Goal: Book appointment/travel/reservation

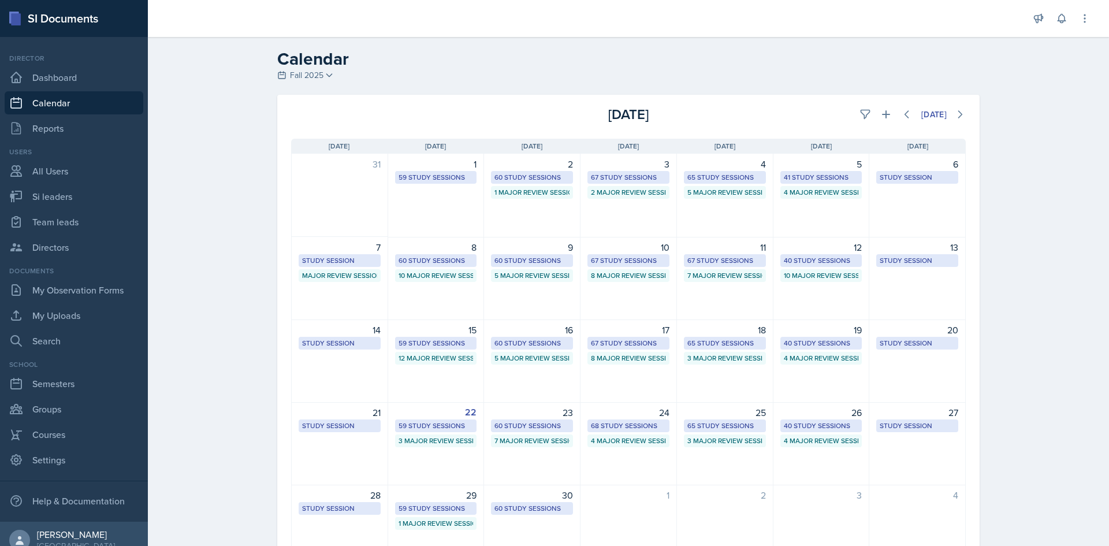
select select "1"
select select "6"
select select "PM"
select select "6"
select select "30"
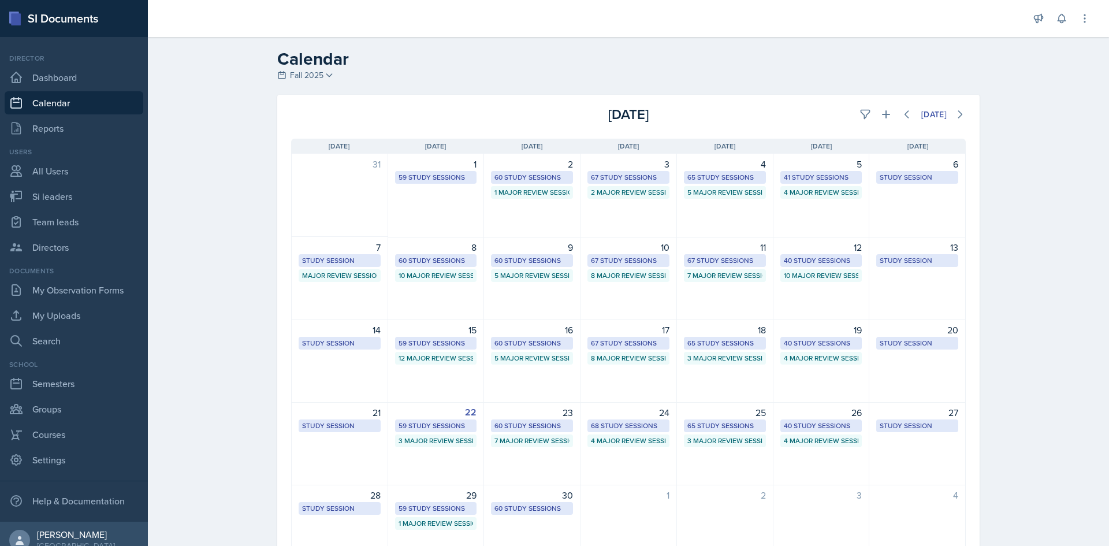
select select "PM"
click at [880, 119] on icon at bounding box center [886, 115] width 12 height 12
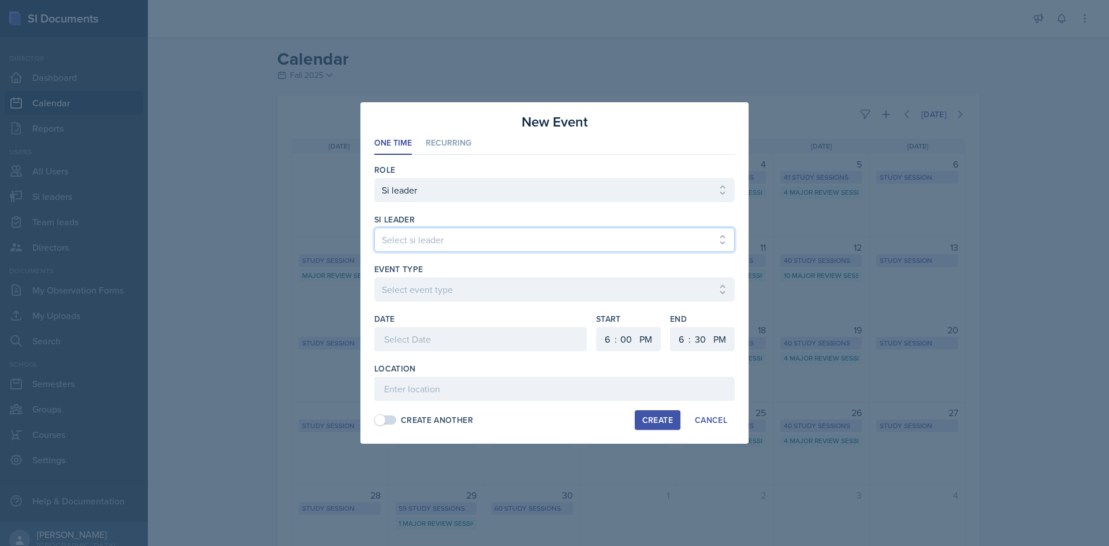
click at [536, 248] on select "Select si leader [PERSON_NAME] [PERSON_NAME] [PERSON_NAME] [PERSON_NAME] [PERSO…" at bounding box center [554, 240] width 361 height 24
select select "c6b1e1bc-3557-43f1-a18e-f562f560a560"
click at [374, 228] on select "Select si leader [PERSON_NAME] [PERSON_NAME] [PERSON_NAME] [PERSON_NAME] [PERSO…" at bounding box center [554, 240] width 361 height 24
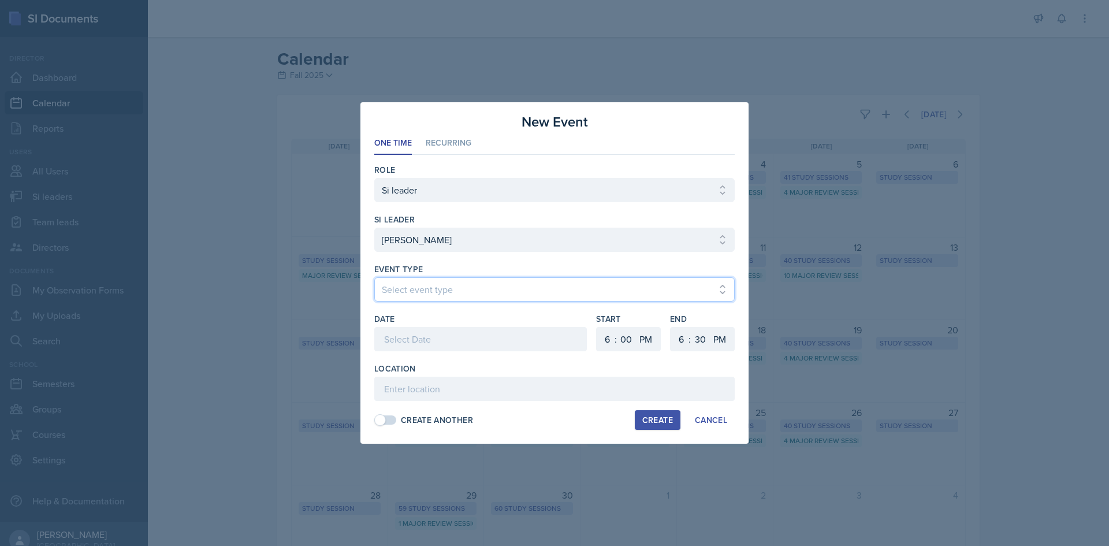
click at [470, 280] on select "Select event type Major Review Session Study Session" at bounding box center [554, 289] width 361 height 24
select select "66bb7cbf-e419-488b-a7ef-f63bc5f9ed04"
click at [374, 277] on select "Select event type Major Review Session Study Session" at bounding box center [554, 289] width 361 height 24
click at [437, 345] on div at bounding box center [480, 339] width 213 height 24
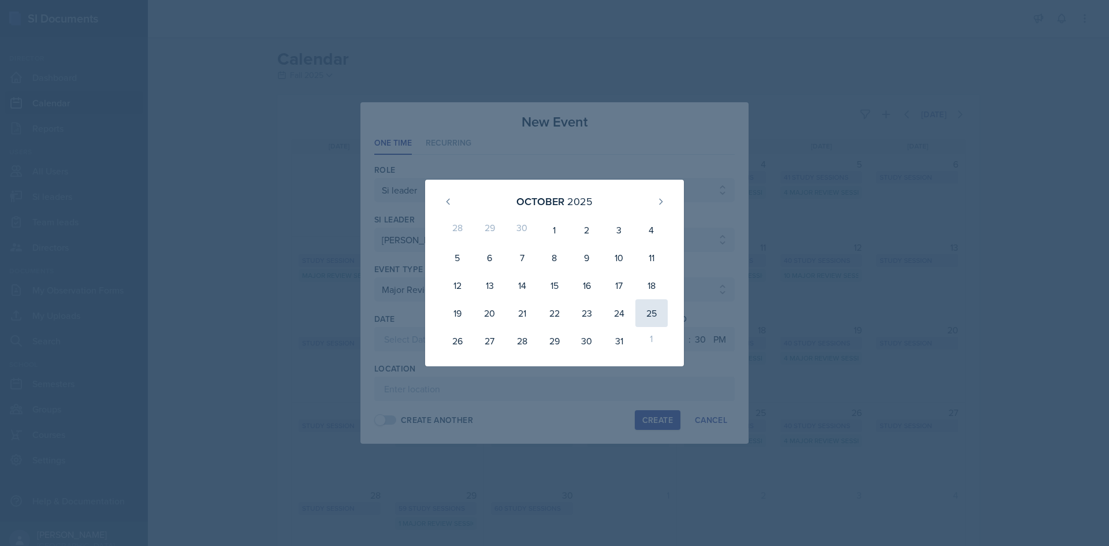
click at [645, 309] on div "25" at bounding box center [652, 313] width 32 height 28
type input "[DATE]"
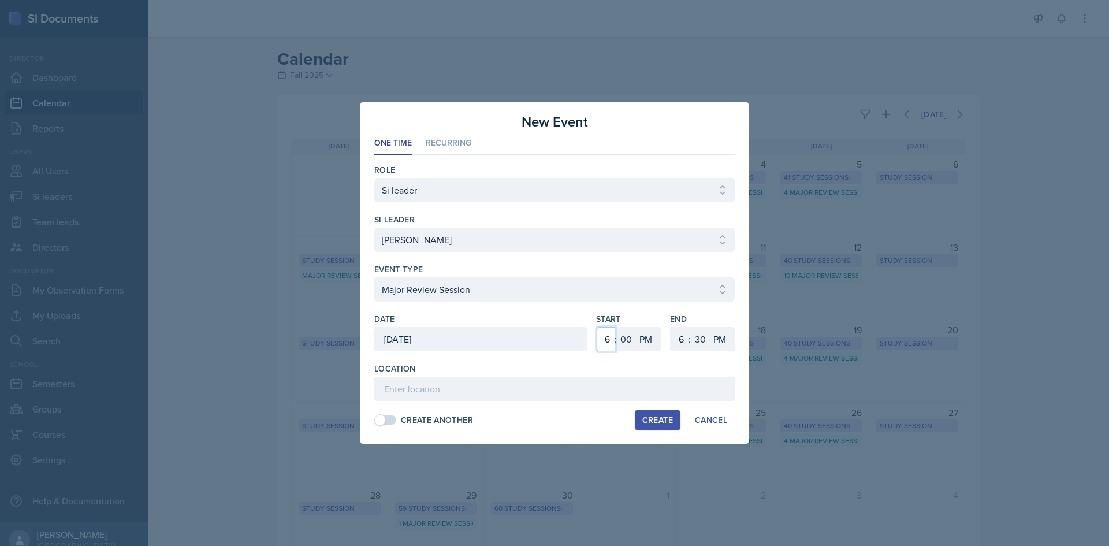
click at [607, 336] on select "1 2 3 4 5 6 7 8 9 10 11 12" at bounding box center [606, 339] width 18 height 24
click at [618, 339] on select "00 05 10 15 20 25 30 35 40 45 50 55" at bounding box center [626, 339] width 18 height 24
select select "30"
click at [617, 327] on select "00 05 10 15 20 25 30 35 40 45 50 55" at bounding box center [626, 339] width 18 height 24
drag, startPoint x: 677, startPoint y: 340, endPoint x: 677, endPoint y: 333, distance: 6.9
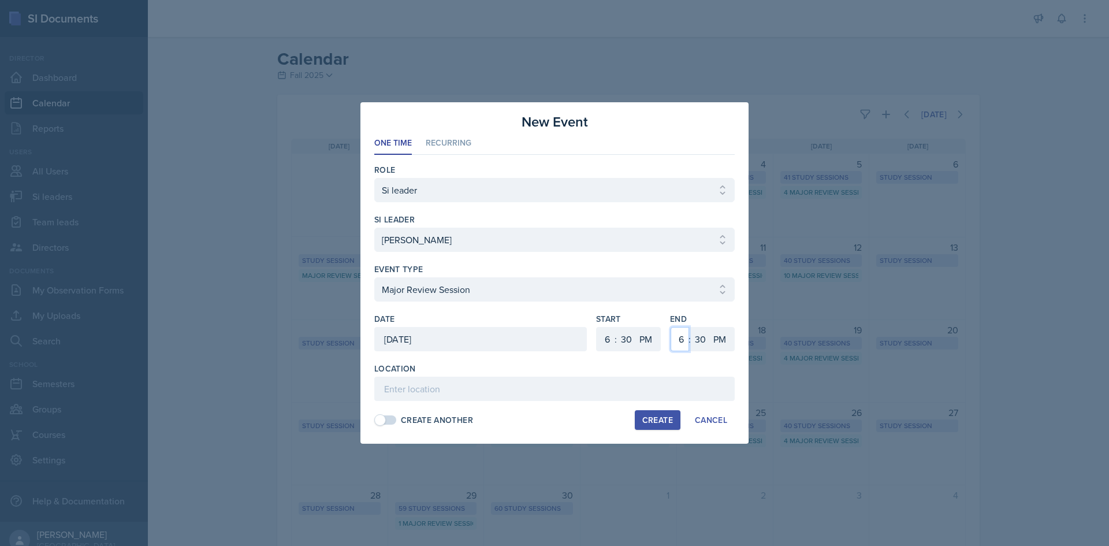
click at [677, 340] on select "1 2 3 4 5 6 7 8 9 10 11 12" at bounding box center [680, 339] width 18 height 24
select select "8"
click at [671, 327] on select "1 2 3 4 5 6 7 8 9 10 11 12" at bounding box center [680, 339] width 18 height 24
click at [504, 388] on input at bounding box center [554, 389] width 361 height 24
paste input "[URL][DOMAIN_NAME]"
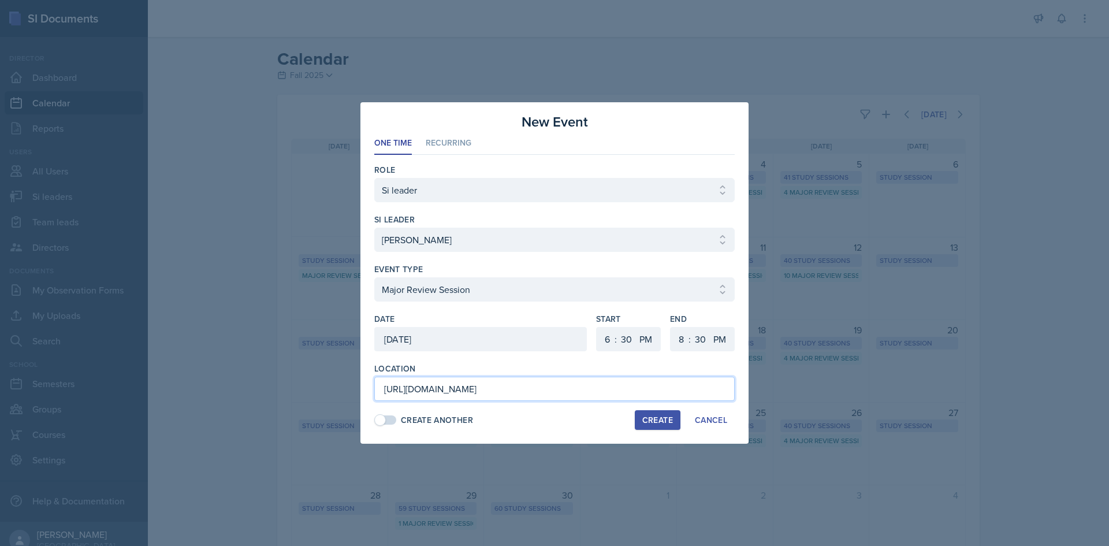
scroll to position [0, 846]
type input "[URL][DOMAIN_NAME]"
click at [649, 416] on div "Create" at bounding box center [657, 419] width 31 height 9
select select
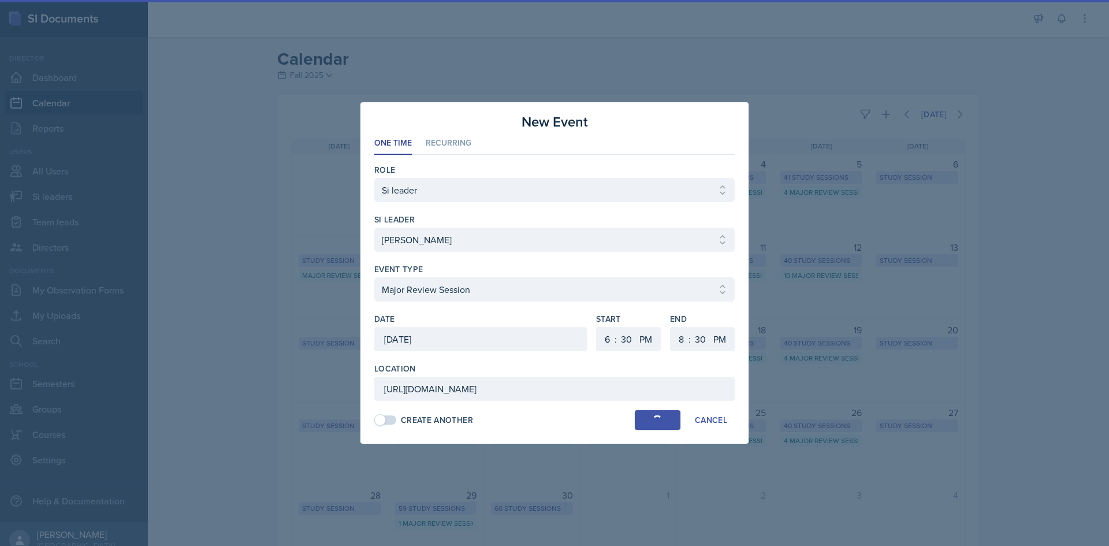
select select
select select "0"
select select "6"
